Goal: Obtain resource: Obtain resource

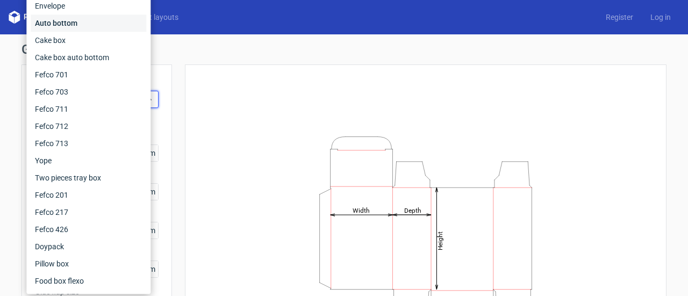
click at [56, 26] on div "Auto bottom" at bounding box center [89, 23] width 116 height 17
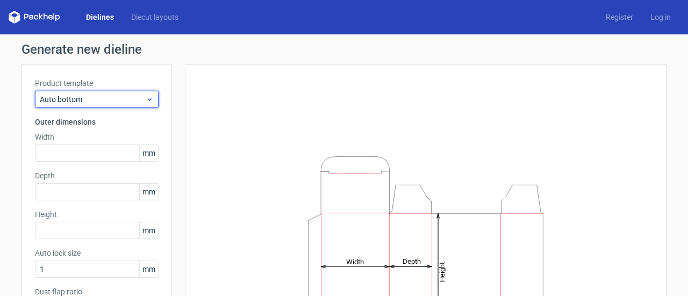
click at [76, 105] on div "Auto bottom" at bounding box center [97, 99] width 124 height 17
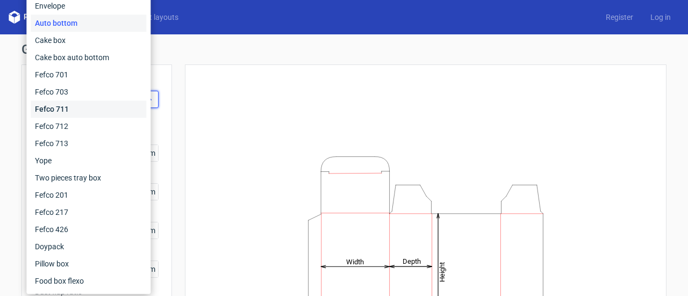
click at [76, 105] on div "Fefco 711" at bounding box center [89, 108] width 116 height 17
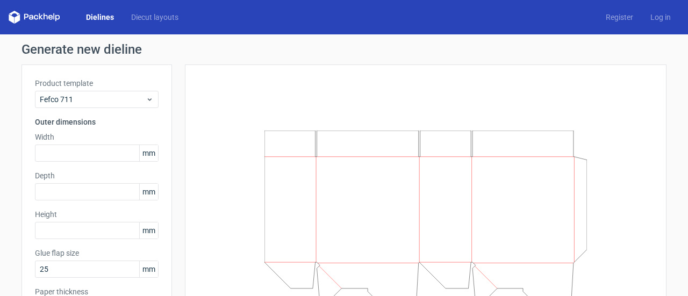
click at [95, 108] on div "Product template Fefco 711 Outer dimensions Width mm Depth mm Height mm Glue fl…" at bounding box center [96, 201] width 150 height 274
click at [95, 106] on div "Fefco 711" at bounding box center [97, 99] width 124 height 17
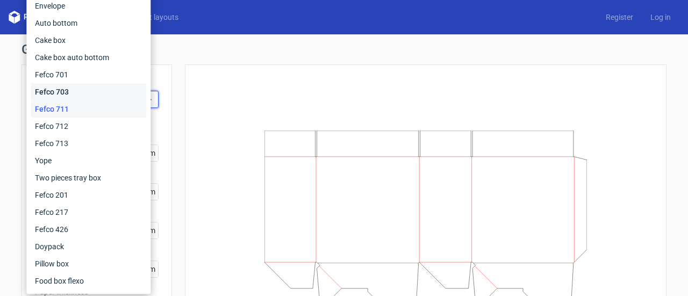
click at [65, 96] on div "Fefco 703" at bounding box center [89, 91] width 116 height 17
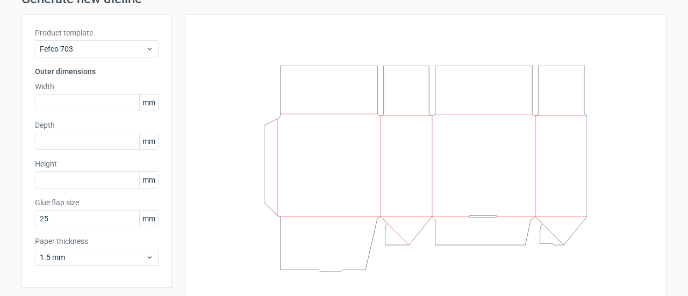
scroll to position [51, 0]
click at [149, 47] on icon at bounding box center [150, 48] width 8 height 9
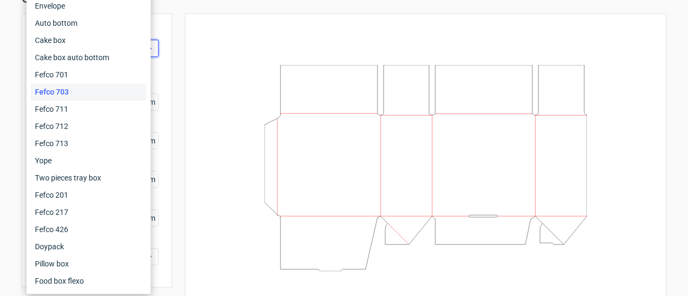
click at [149, 47] on div "Fefco 427 Reverse tuck end Tuck top snap lock bottom Sleeve Rigid box Double si…" at bounding box center [88, 83] width 124 height 421
click at [75, 107] on div "Fefco 711" at bounding box center [89, 108] width 116 height 17
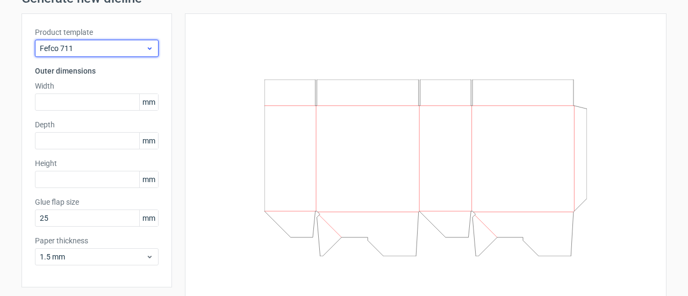
click at [125, 53] on span "Fefco 711" at bounding box center [93, 48] width 106 height 11
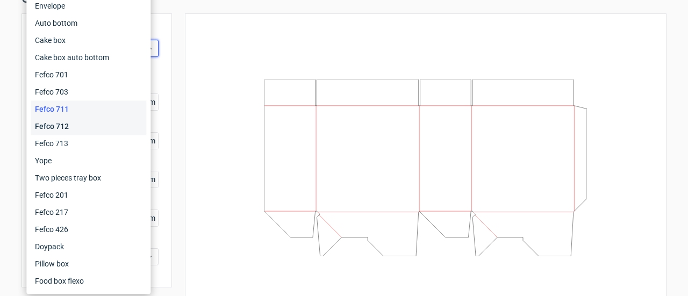
click at [89, 123] on div "Fefco 712" at bounding box center [89, 126] width 116 height 17
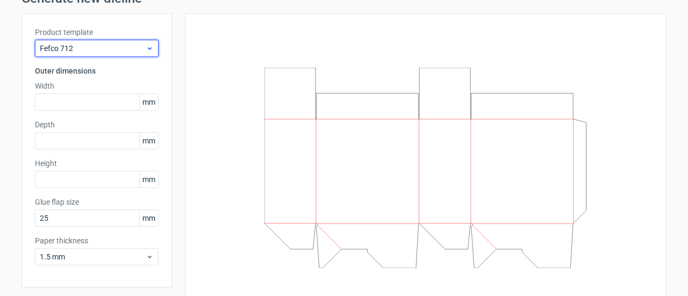
click at [139, 51] on span "Fefco 712" at bounding box center [93, 48] width 106 height 11
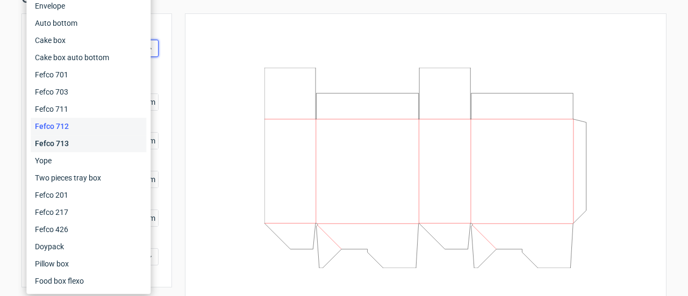
click at [91, 149] on div "Fefco 713" at bounding box center [89, 143] width 116 height 17
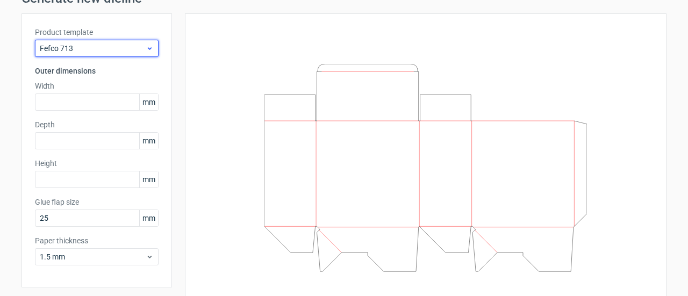
click at [136, 52] on span "Fefco 713" at bounding box center [93, 48] width 106 height 11
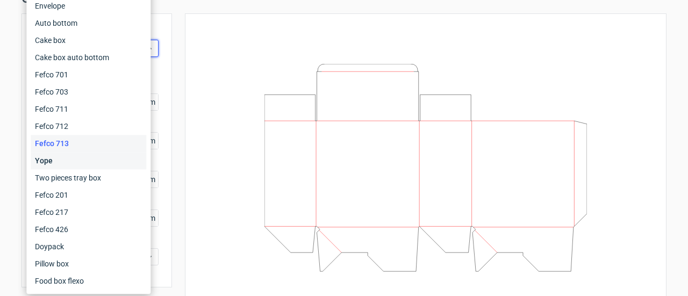
click at [76, 158] on div "Yope" at bounding box center [89, 160] width 116 height 17
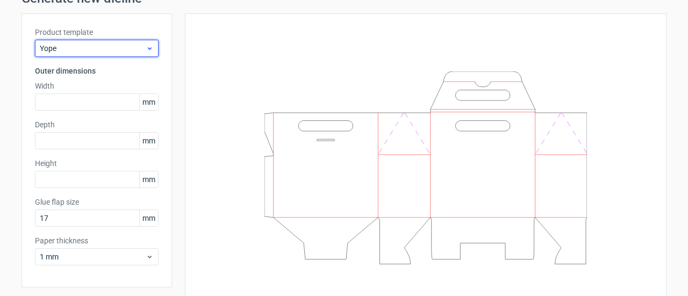
click at [138, 54] on div "Yope" at bounding box center [97, 48] width 124 height 17
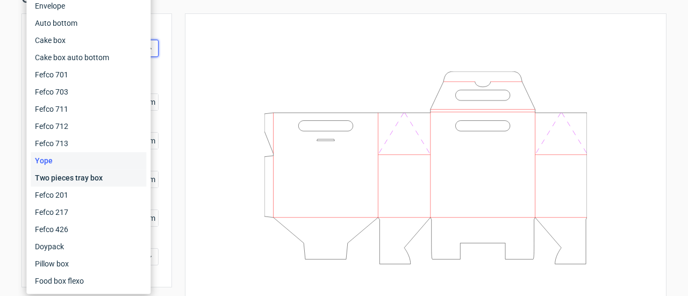
click at [64, 180] on div "Two pieces tray box" at bounding box center [89, 177] width 116 height 17
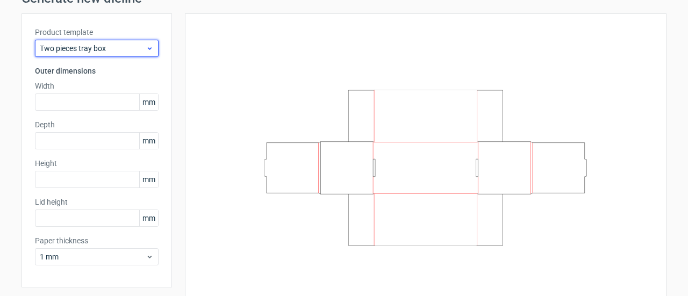
click at [148, 48] on use at bounding box center [150, 48] width 4 height 3
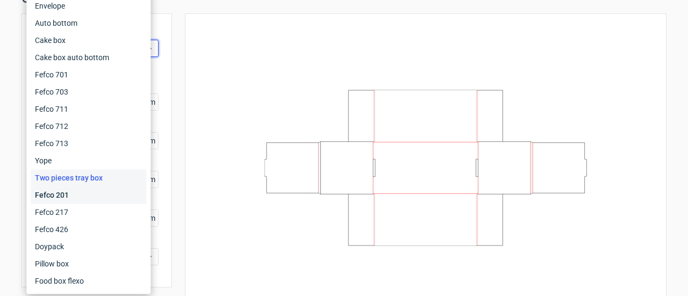
click at [64, 196] on div "Fefco 201" at bounding box center [89, 194] width 116 height 17
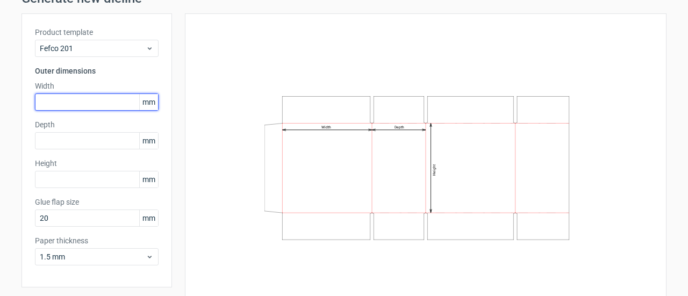
click at [96, 103] on input "text" at bounding box center [97, 101] width 124 height 17
type input "115"
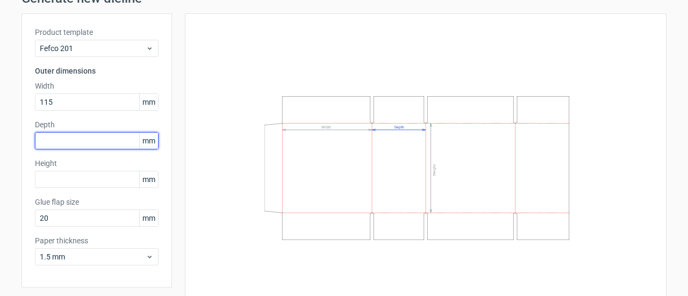
click at [90, 143] on input "text" at bounding box center [97, 140] width 124 height 17
type input "115"
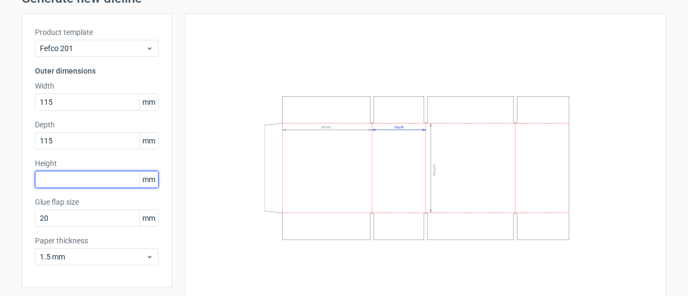
click at [69, 180] on input "text" at bounding box center [97, 179] width 124 height 17
type input "115"
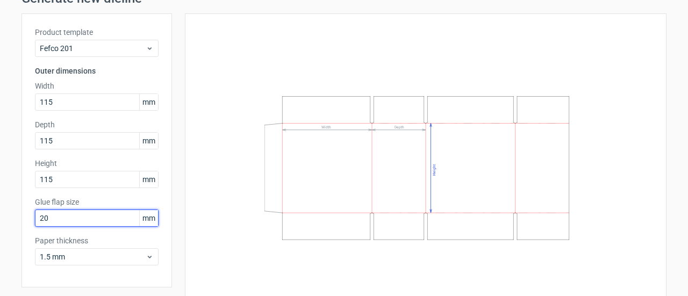
click at [62, 215] on input "20" at bounding box center [97, 218] width 124 height 17
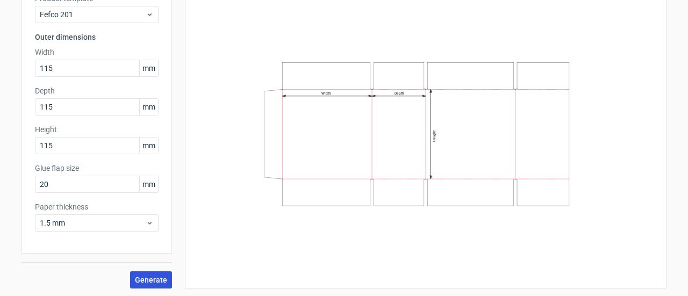
click at [137, 276] on span "Generate" at bounding box center [151, 280] width 32 height 8
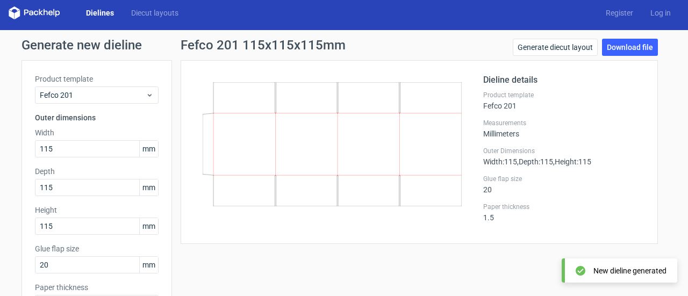
scroll to position [1, 0]
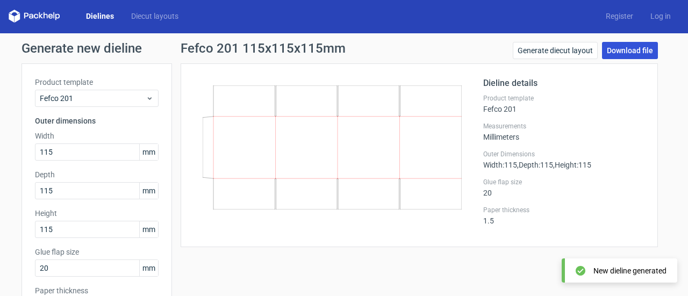
click at [616, 48] on link "Download file" at bounding box center [630, 50] width 56 height 17
